Goal: Transaction & Acquisition: Download file/media

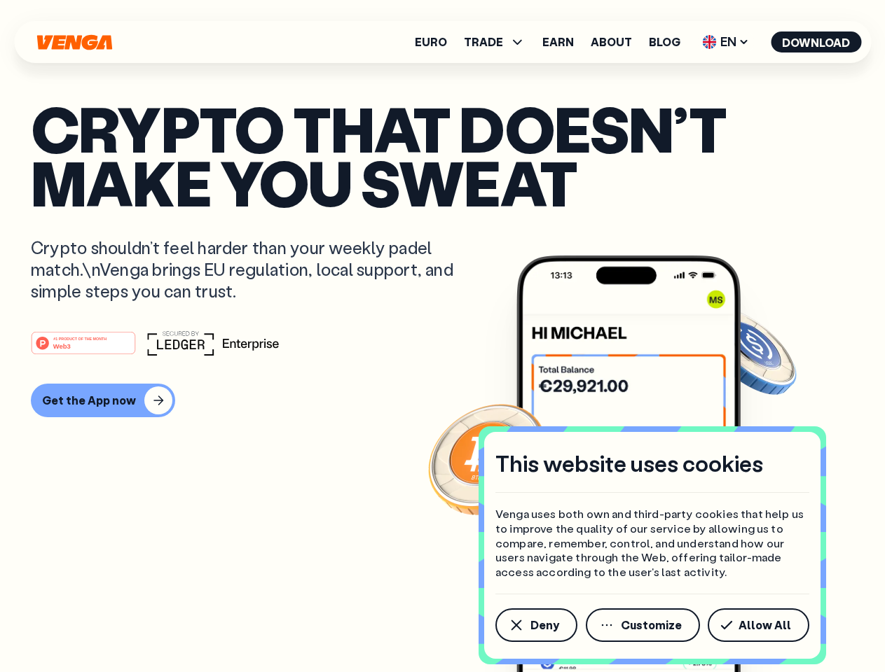
click at [442, 336] on div "#1 PRODUCT OF THE MONTH Web3" at bounding box center [442, 343] width 823 height 25
click at [535, 625] on span "Deny" at bounding box center [544, 625] width 29 height 11
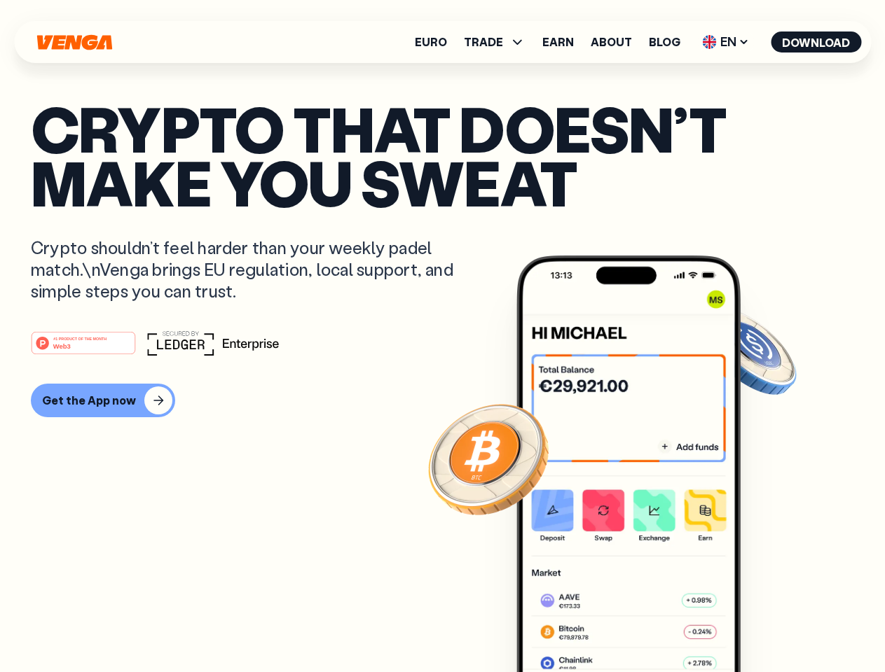
click at [644, 625] on img at bounding box center [628, 490] width 224 height 469
click at [761, 625] on article "Crypto that doesn’t make you sweat Crypto shouldn’t feel harder than your weekl…" at bounding box center [442, 364] width 823 height 525
click at [499, 42] on span "TRADE" at bounding box center [483, 41] width 39 height 11
click at [726, 42] on span "EN" at bounding box center [725, 42] width 57 height 22
click at [816, 42] on button "Download" at bounding box center [815, 42] width 90 height 21
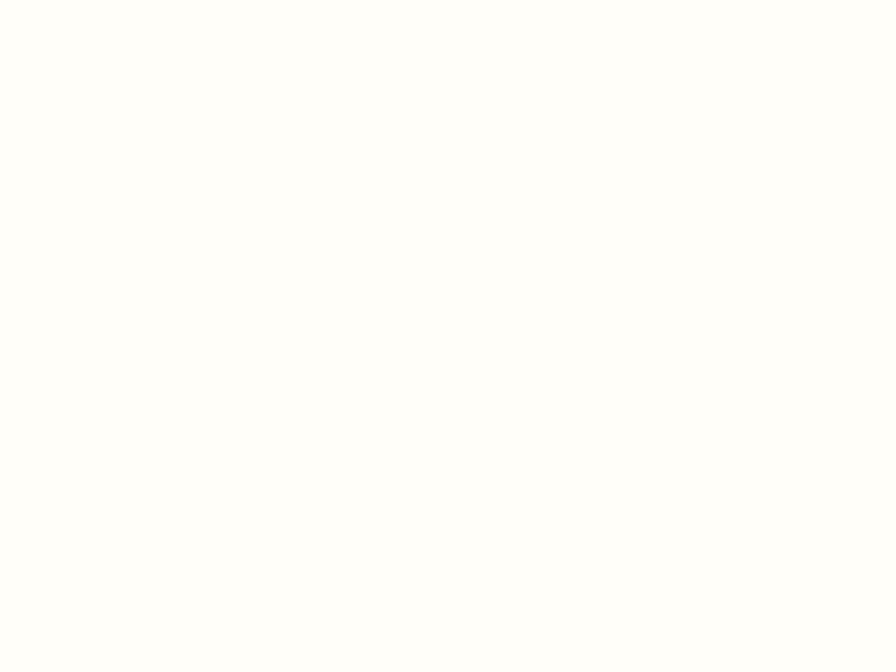
click at [101, 0] on html "This website uses cookies Venga uses both own and third-party cookies that help…" at bounding box center [448, 0] width 896 height 0
click at [85, 0] on html "This website uses cookies Venga uses both own and third-party cookies that help…" at bounding box center [448, 0] width 896 height 0
